Goal: Information Seeking & Learning: Check status

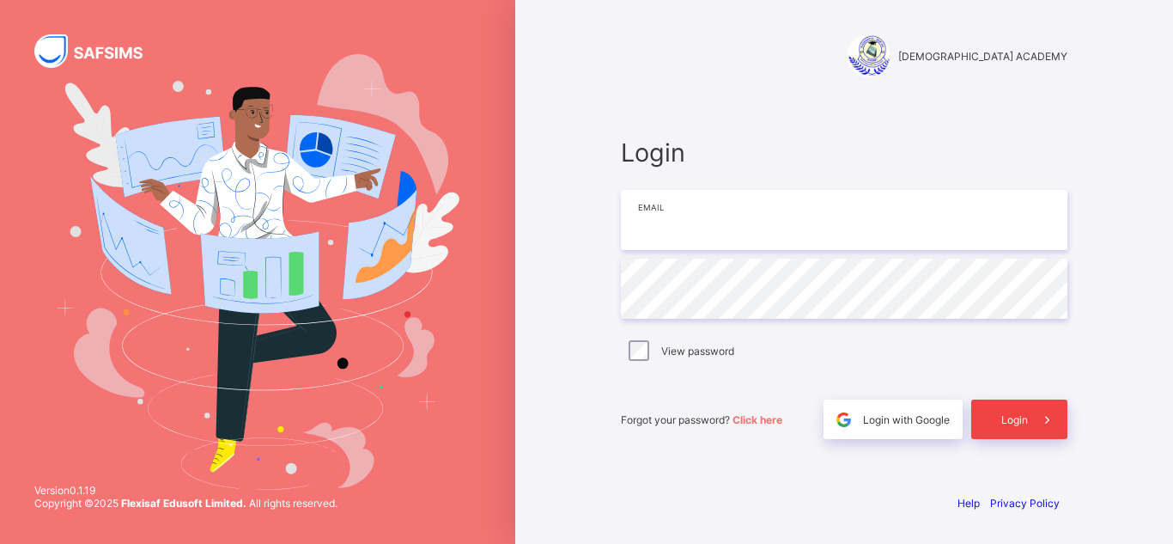
type input "**********"
click at [1004, 422] on span "Login" at bounding box center [1014, 419] width 27 height 13
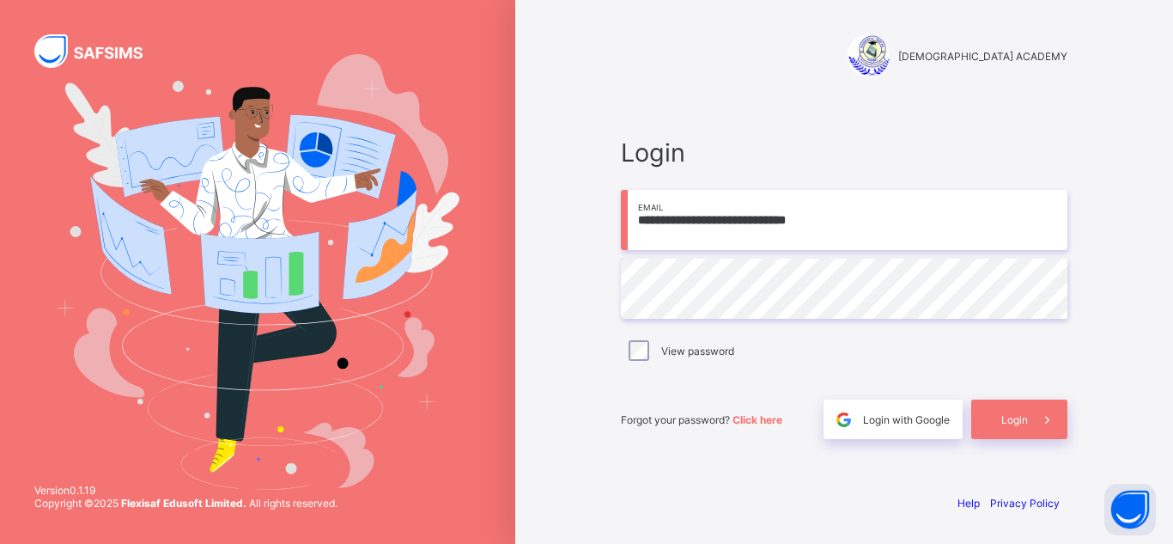
click at [897, 417] on span "Login with Google" at bounding box center [906, 419] width 87 height 13
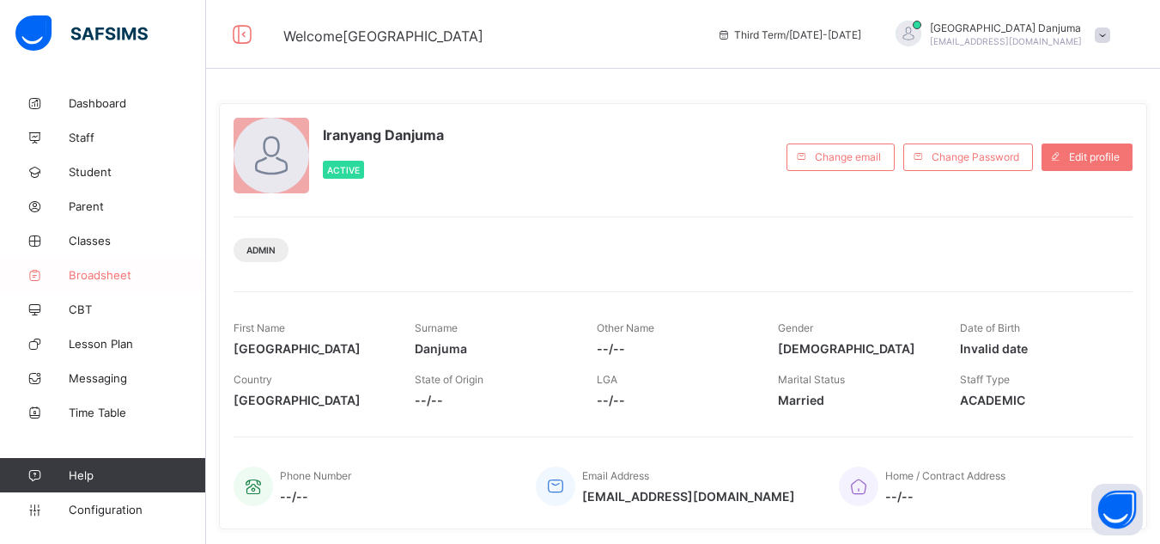
click at [106, 281] on span "Broadsheet" at bounding box center [137, 275] width 137 height 14
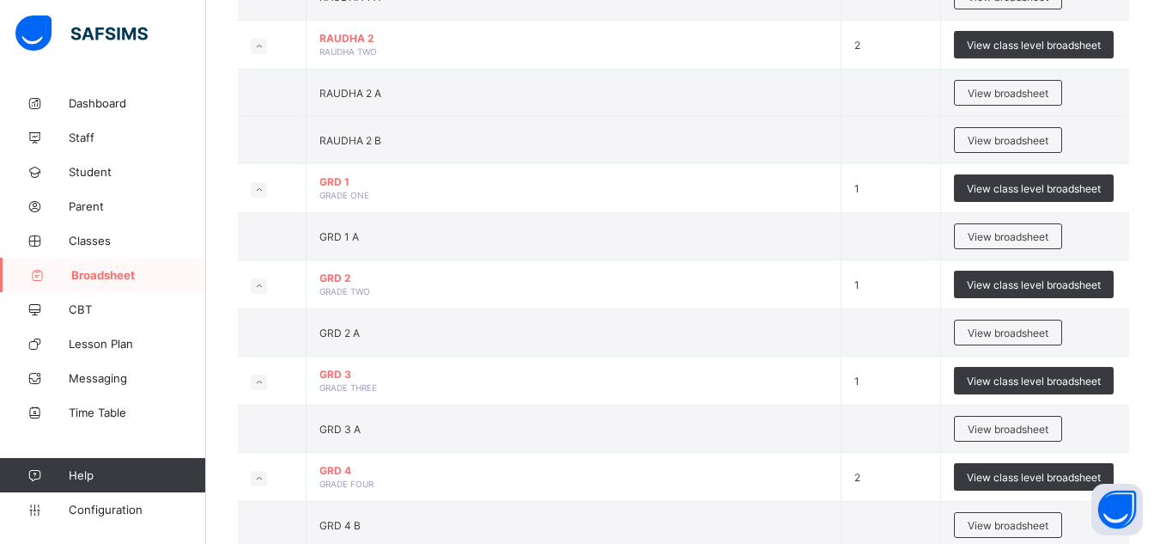
scroll to position [374, 0]
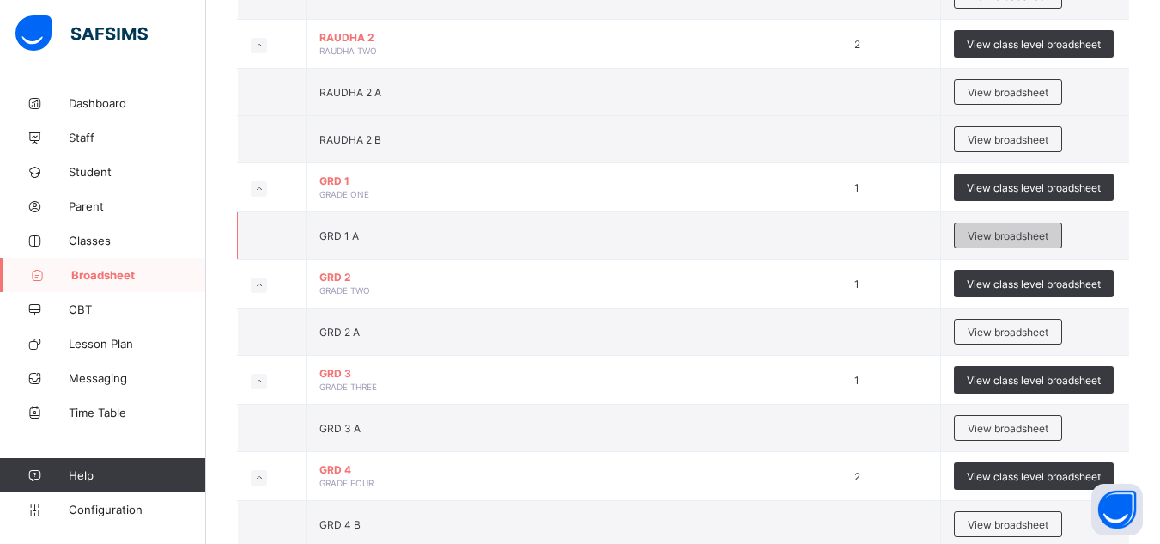
click at [1001, 237] on span "View broadsheet" at bounding box center [1008, 235] width 81 height 13
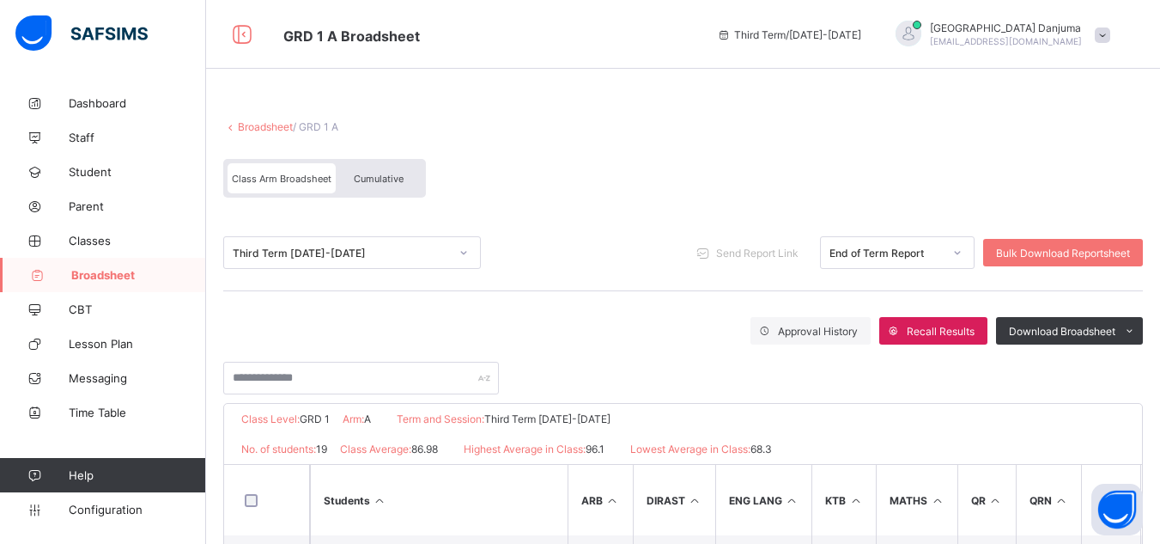
click at [380, 179] on span "Cumulative" at bounding box center [379, 179] width 50 height 12
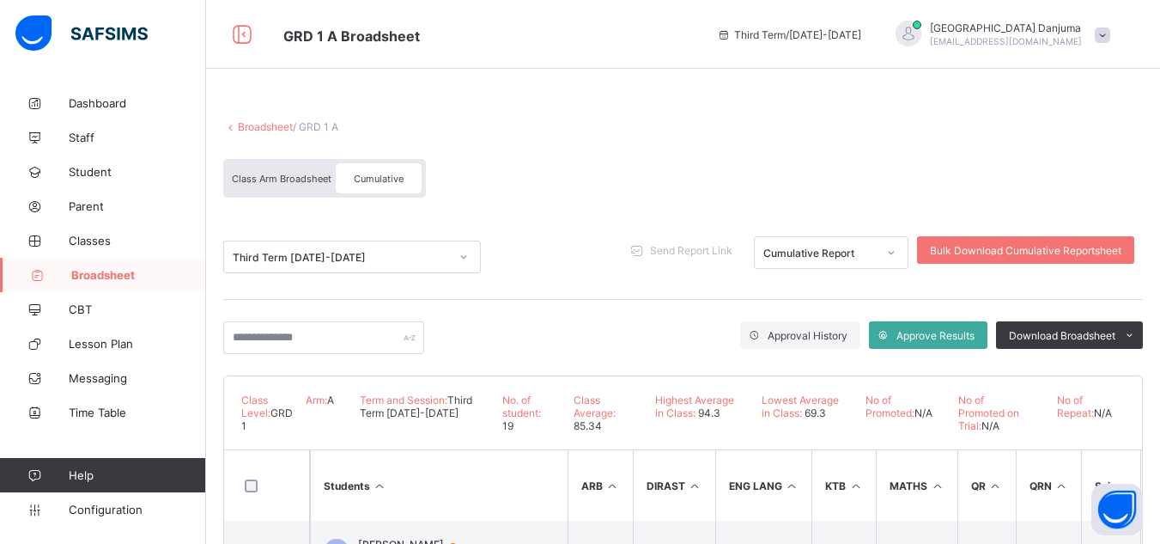
click at [280, 124] on link "Broadsheet" at bounding box center [265, 126] width 55 height 13
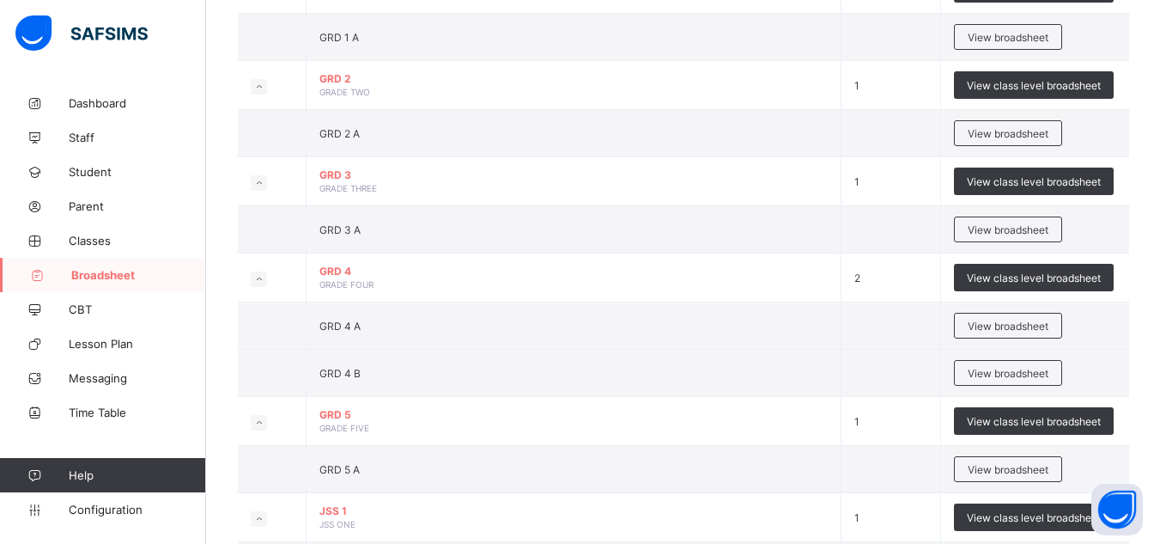
scroll to position [574, 0]
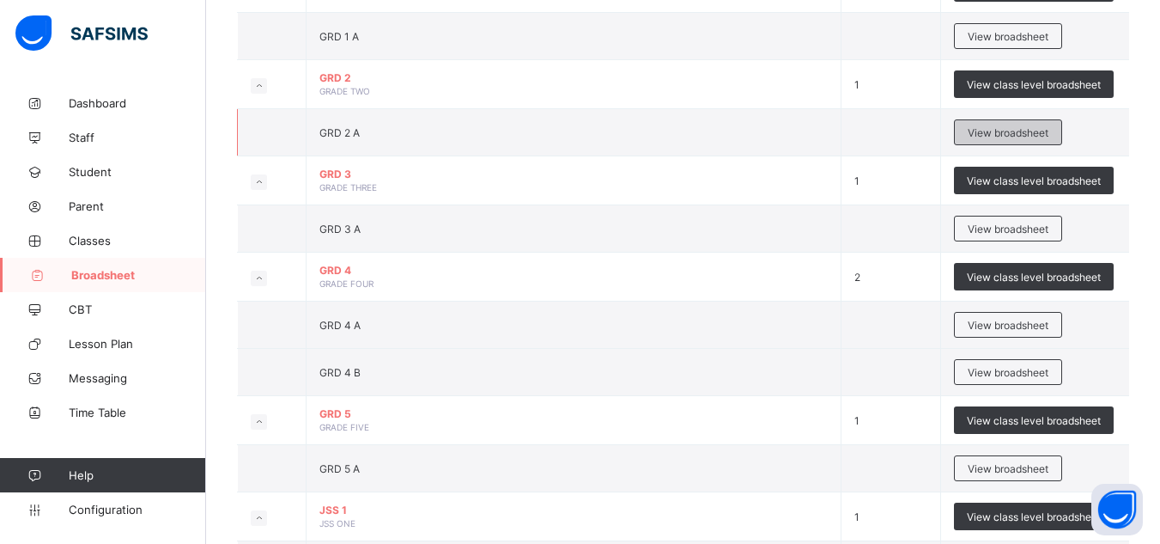
click at [1038, 126] on span "View broadsheet" at bounding box center [1008, 132] width 81 height 13
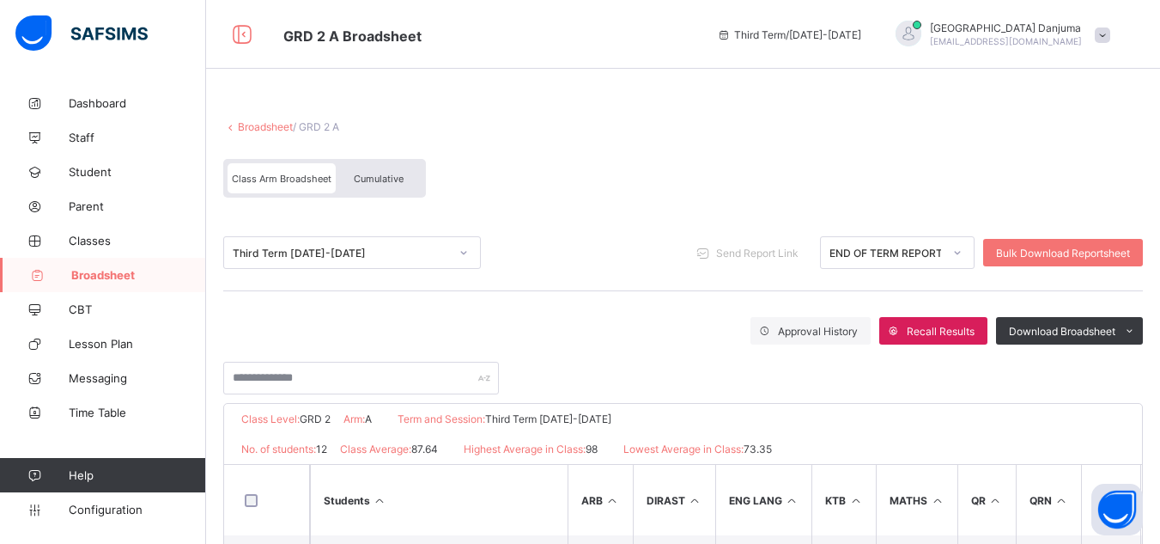
click at [390, 180] on span "Cumulative" at bounding box center [379, 179] width 50 height 12
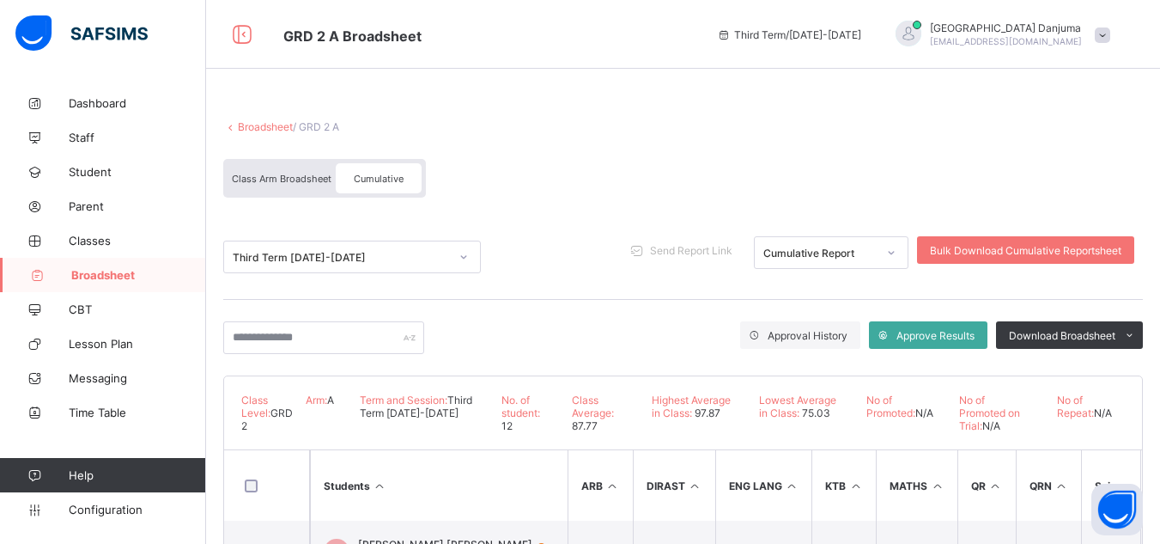
click at [263, 128] on link "Broadsheet" at bounding box center [265, 126] width 55 height 13
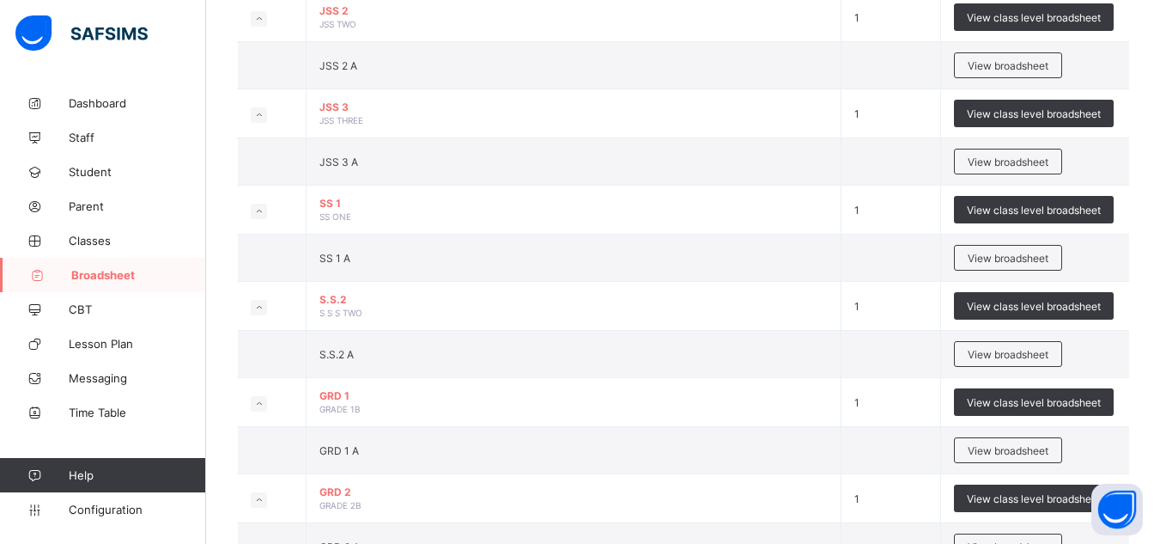
scroll to position [1171, 0]
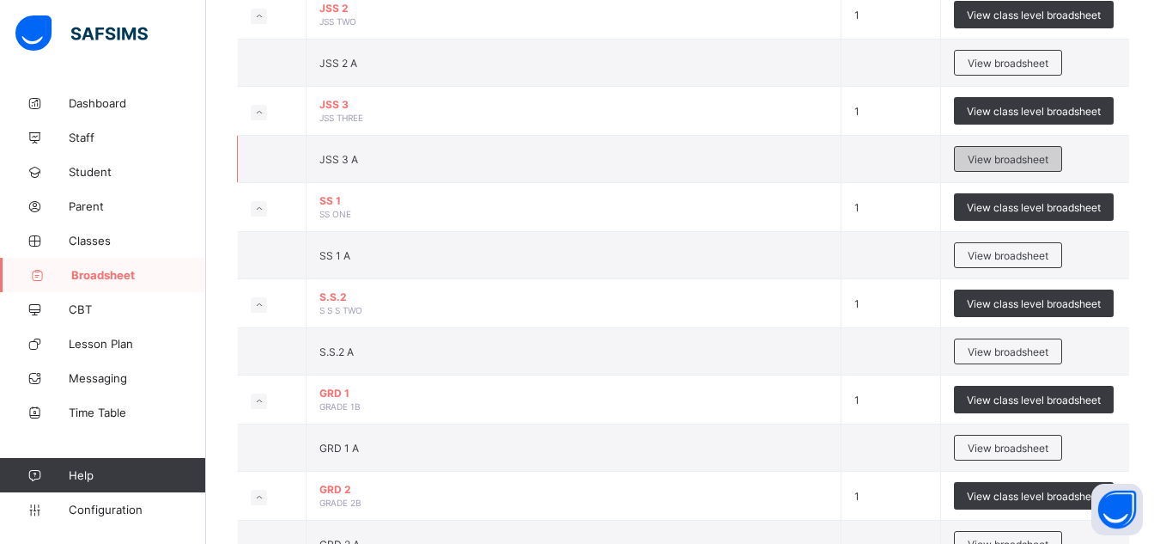
click at [996, 154] on span "View broadsheet" at bounding box center [1008, 159] width 81 height 13
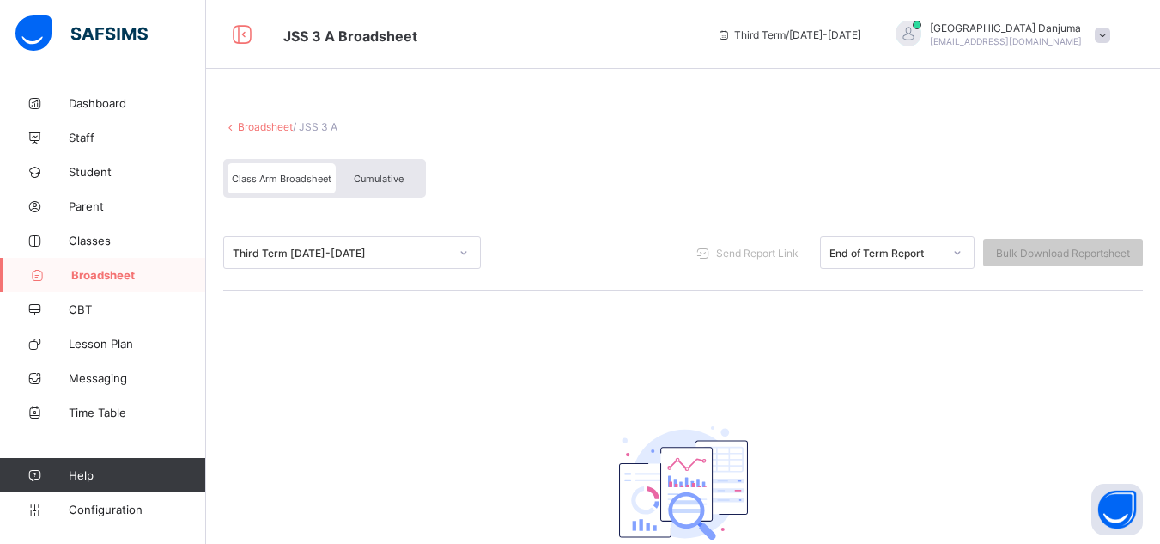
click at [260, 125] on link "Broadsheet" at bounding box center [265, 126] width 55 height 13
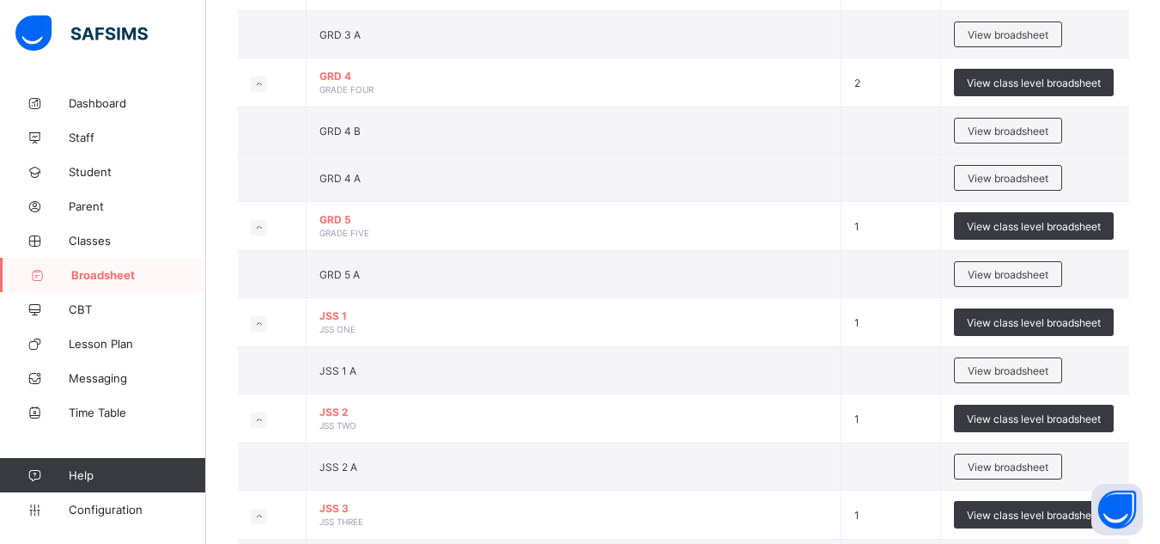
scroll to position [768, 0]
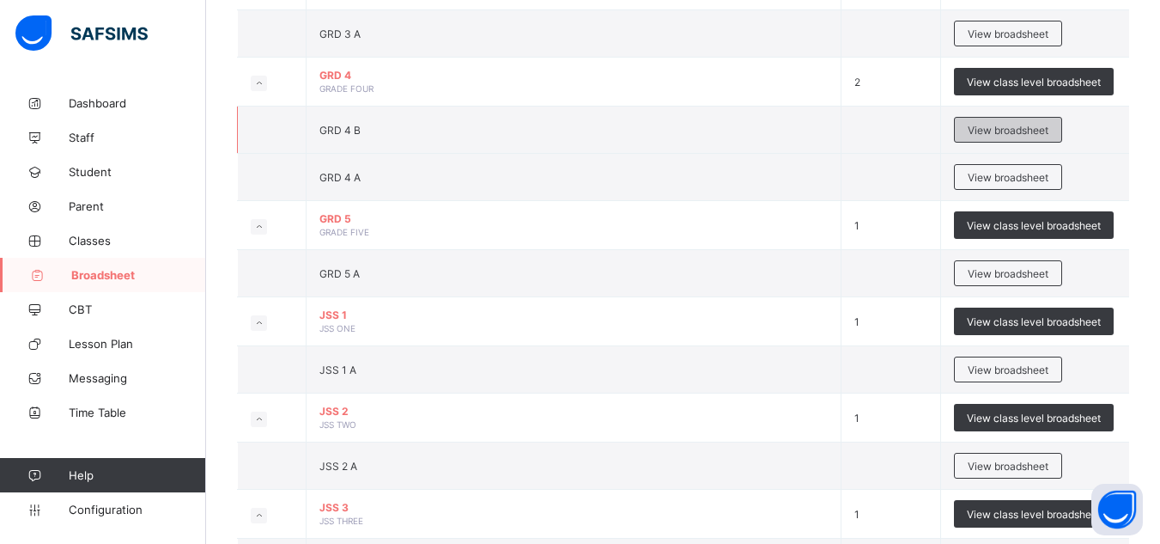
click at [1004, 127] on span "View broadsheet" at bounding box center [1008, 130] width 81 height 13
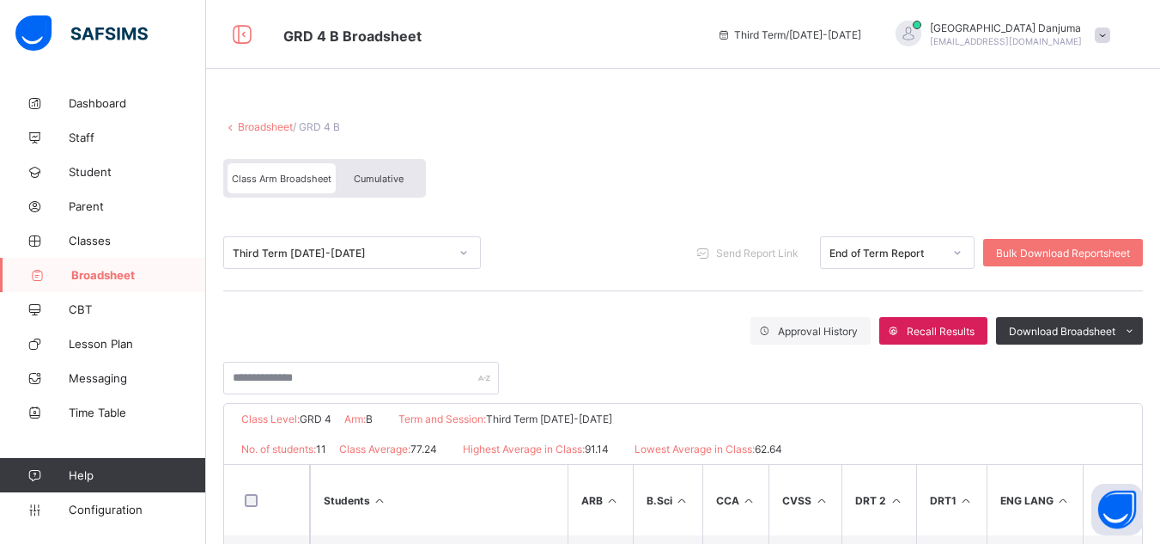
click at [389, 182] on span "Cumulative" at bounding box center [379, 179] width 50 height 12
